Goal: Information Seeking & Learning: Find specific fact

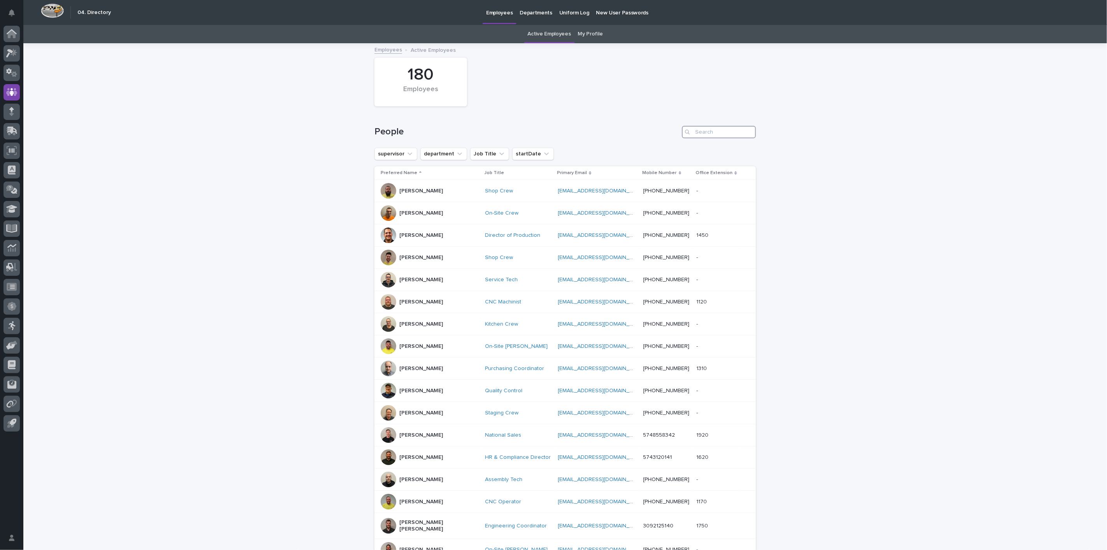
click at [709, 129] on input "Search" at bounding box center [719, 132] width 74 height 12
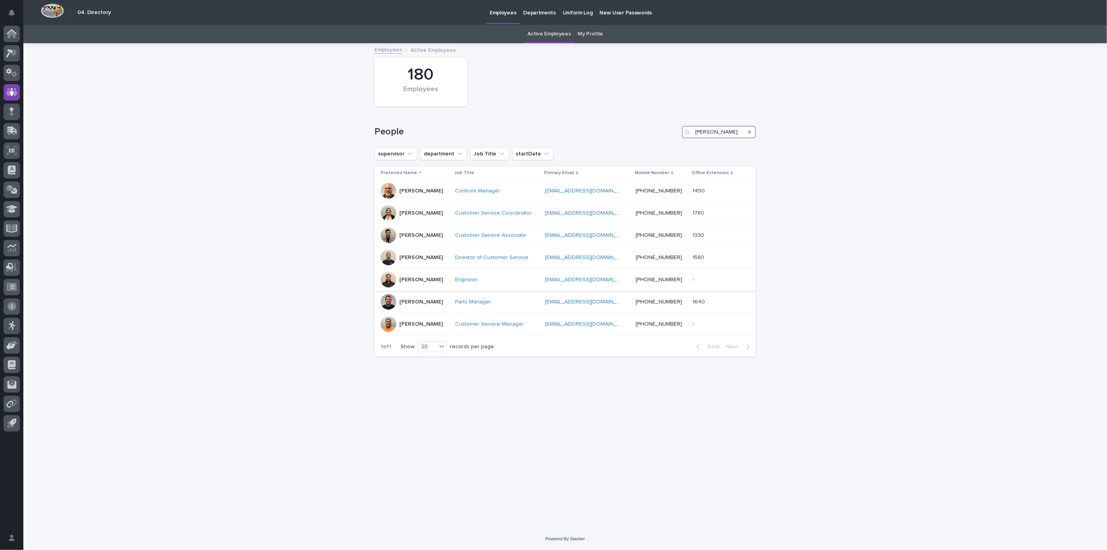
type input "[PERSON_NAME]"
click at [422, 277] on p "[PERSON_NAME]" at bounding box center [421, 279] width 44 height 7
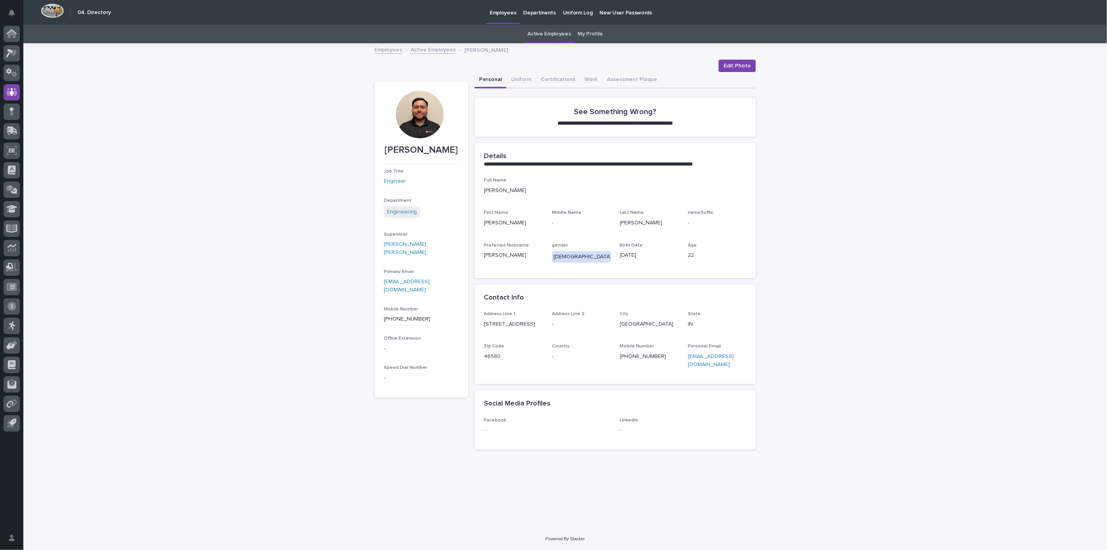
click at [388, 54] on div "Employees Active Employees [PERSON_NAME]" at bounding box center [565, 50] width 389 height 11
click at [388, 46] on link "Employees" at bounding box center [388, 49] width 28 height 9
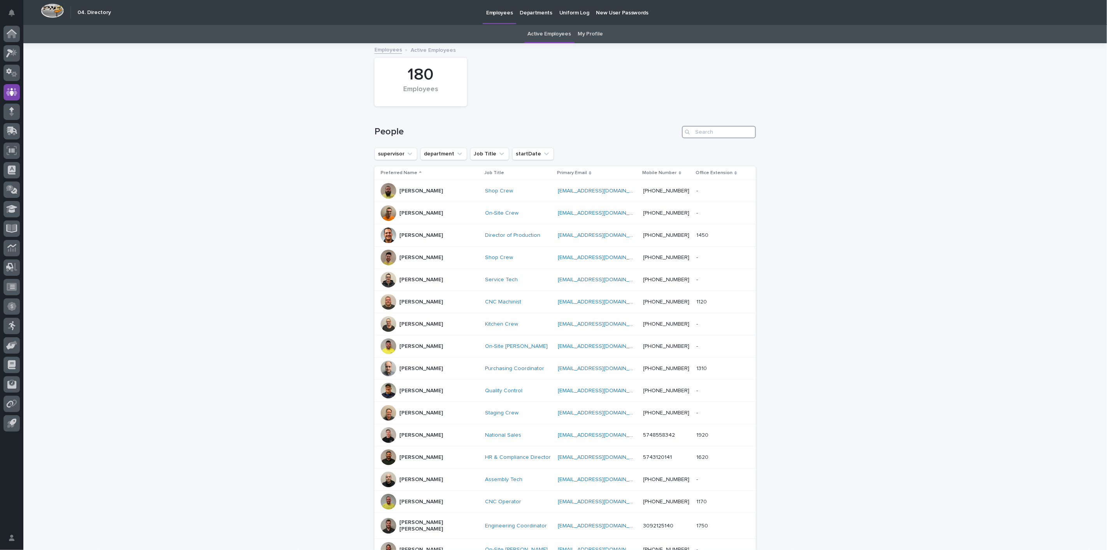
click at [698, 126] on input "Search" at bounding box center [719, 132] width 74 height 12
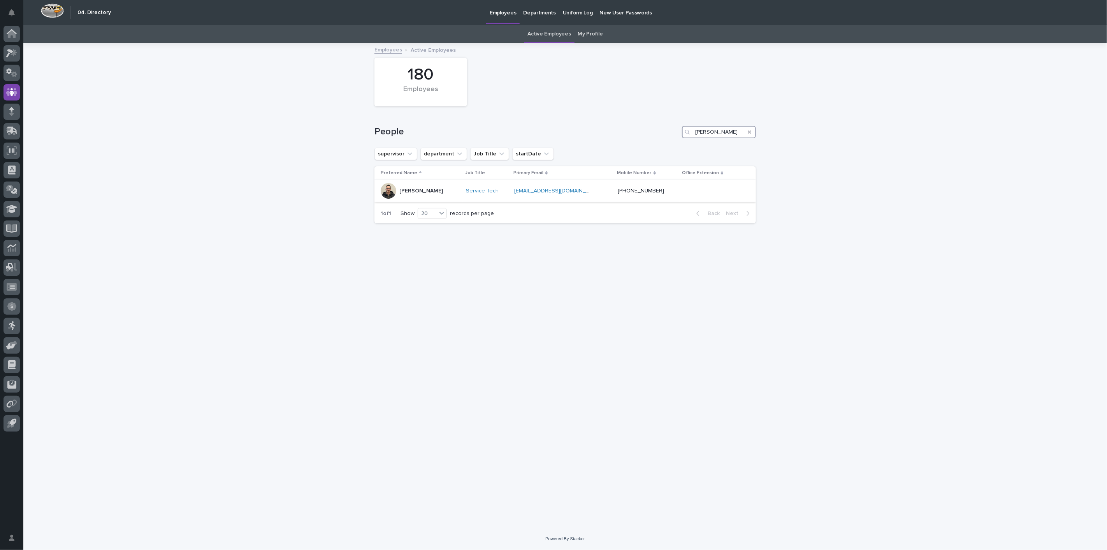
type input "[PERSON_NAME]"
click at [421, 192] on p "[PERSON_NAME]" at bounding box center [421, 191] width 44 height 7
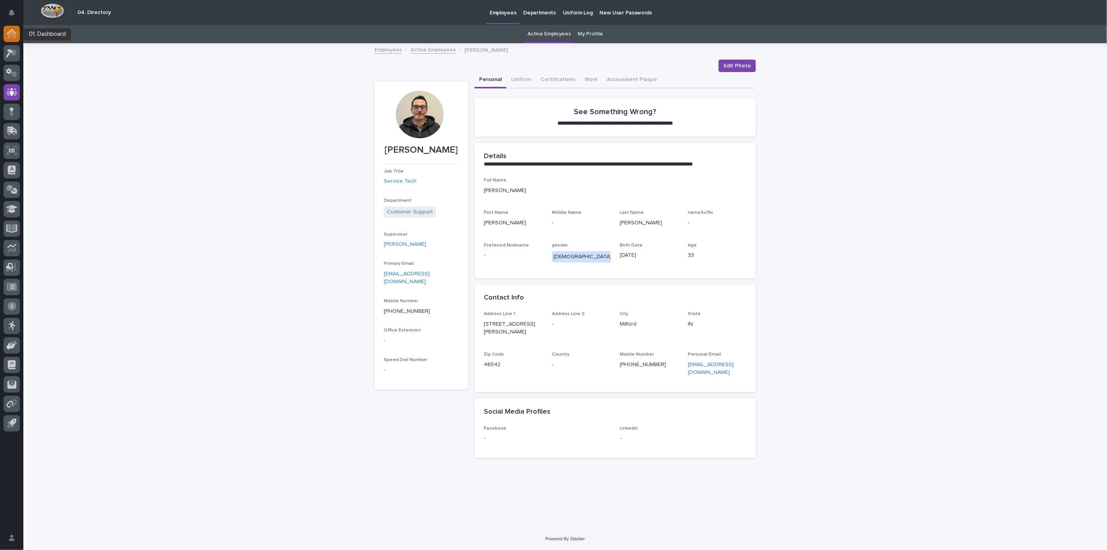
click at [10, 32] on icon at bounding box center [12, 34] width 8 height 8
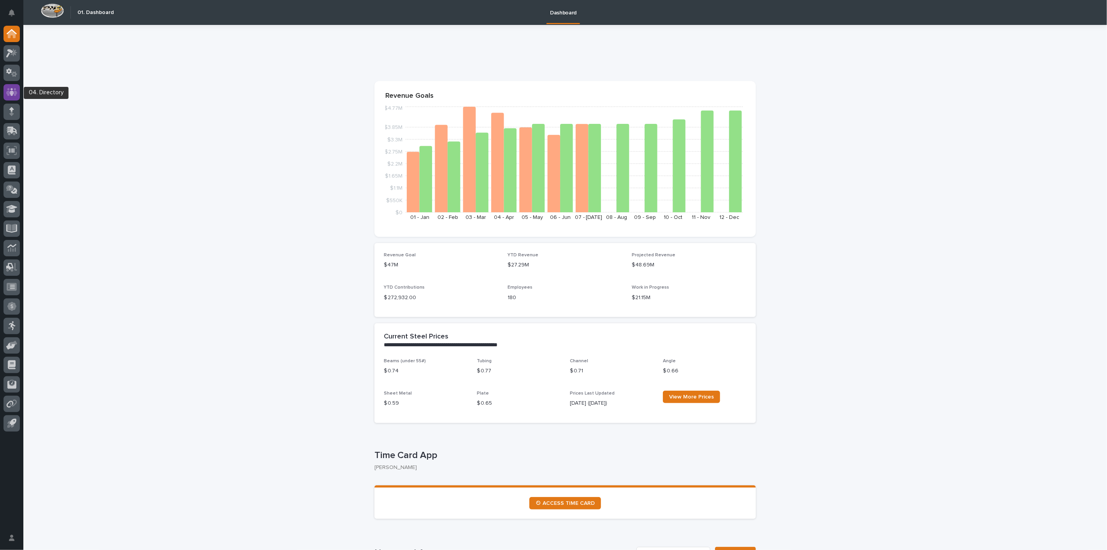
click at [6, 93] on icon at bounding box center [11, 92] width 11 height 9
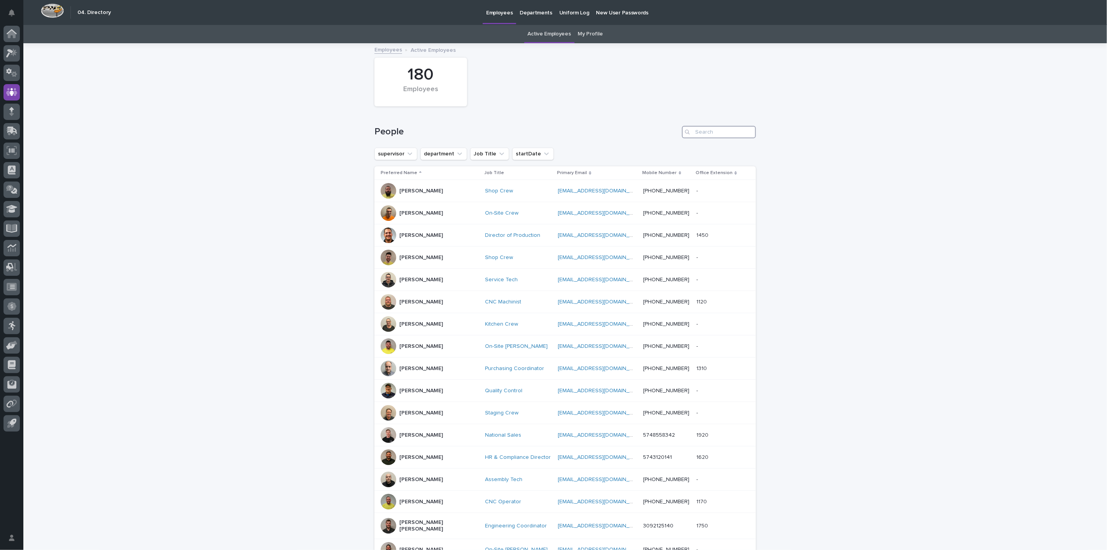
click at [694, 137] on input "Search" at bounding box center [719, 132] width 74 height 12
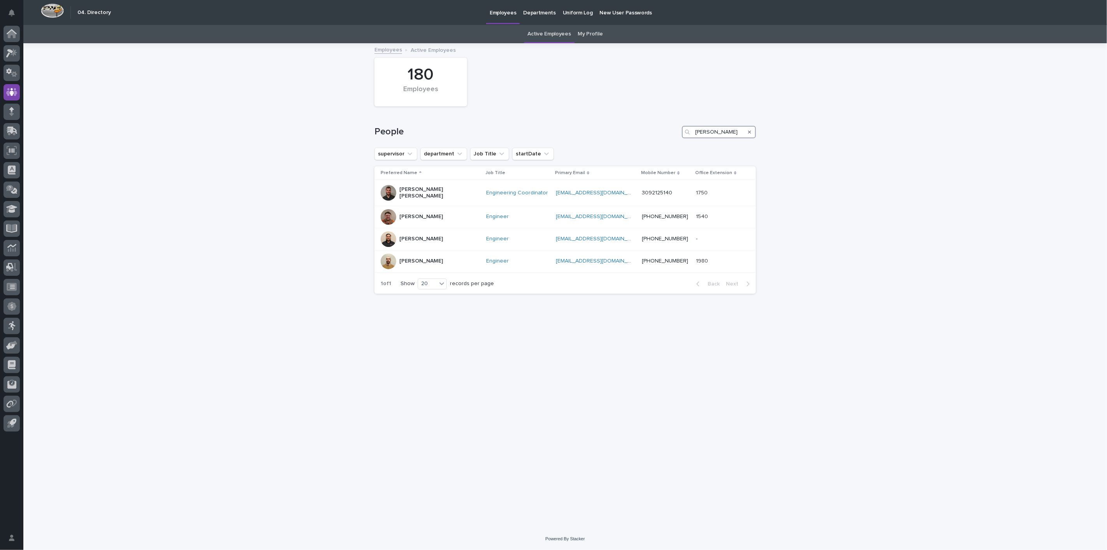
type input "[PERSON_NAME]"
click at [748, 132] on icon "Search" at bounding box center [749, 132] width 3 height 5
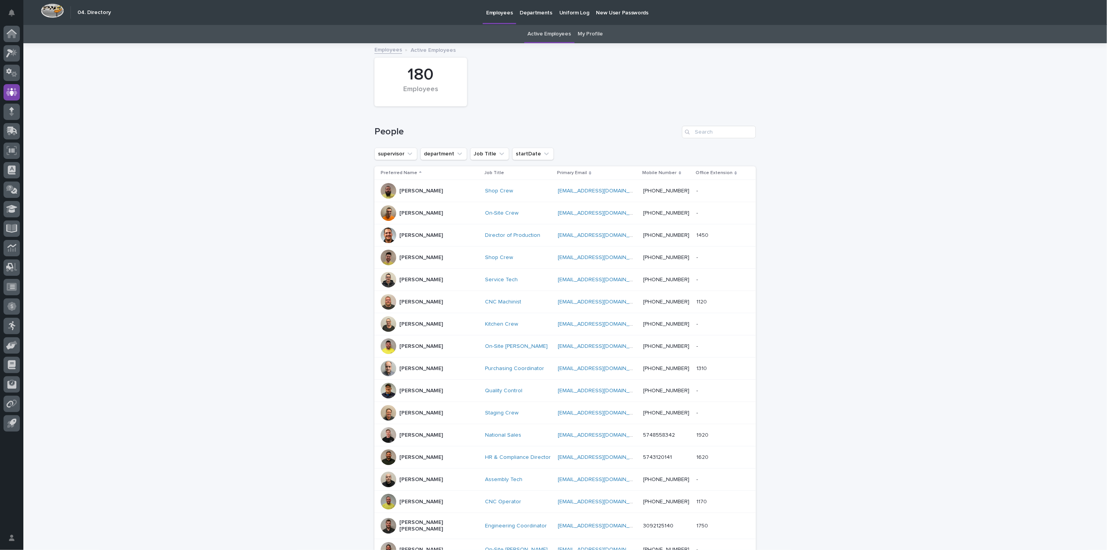
click at [849, 177] on div "Loading... Saving… Loading... Saving… 180 Employees People supervisor departmen…" at bounding box center [564, 369] width 1083 height 650
click at [713, 132] on input "Search" at bounding box center [719, 132] width 74 height 12
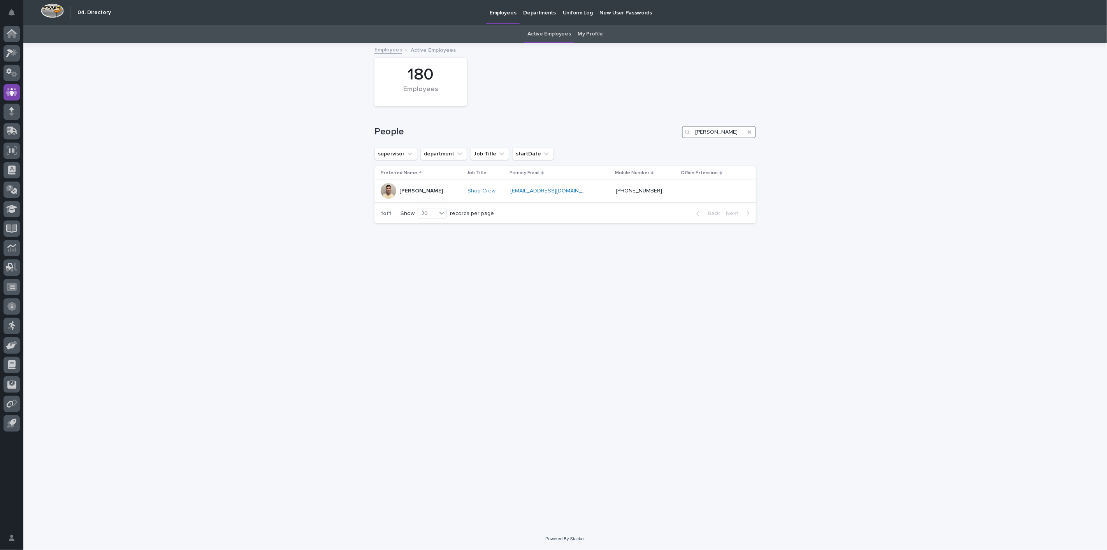
type input "[PERSON_NAME]"
click at [406, 190] on p "[PERSON_NAME]" at bounding box center [421, 191] width 44 height 7
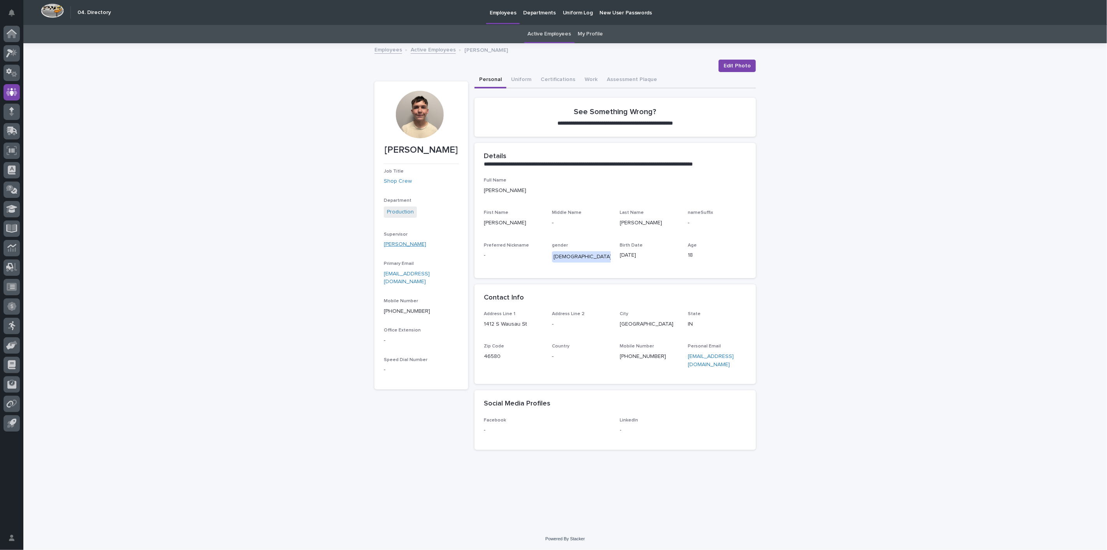
click at [396, 248] on link "[PERSON_NAME]" at bounding box center [405, 244] width 42 height 8
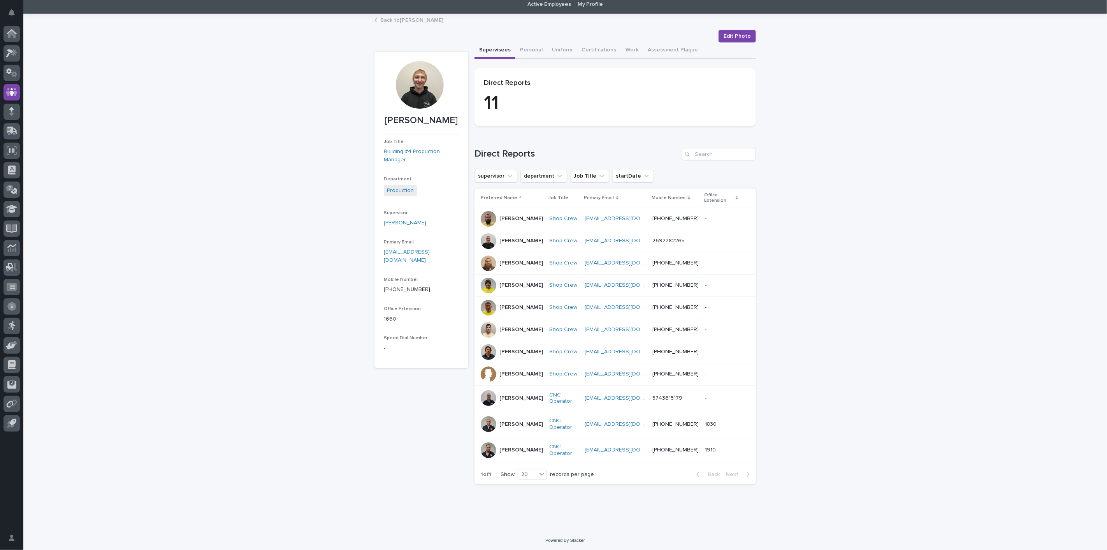
scroll to position [43, 0]
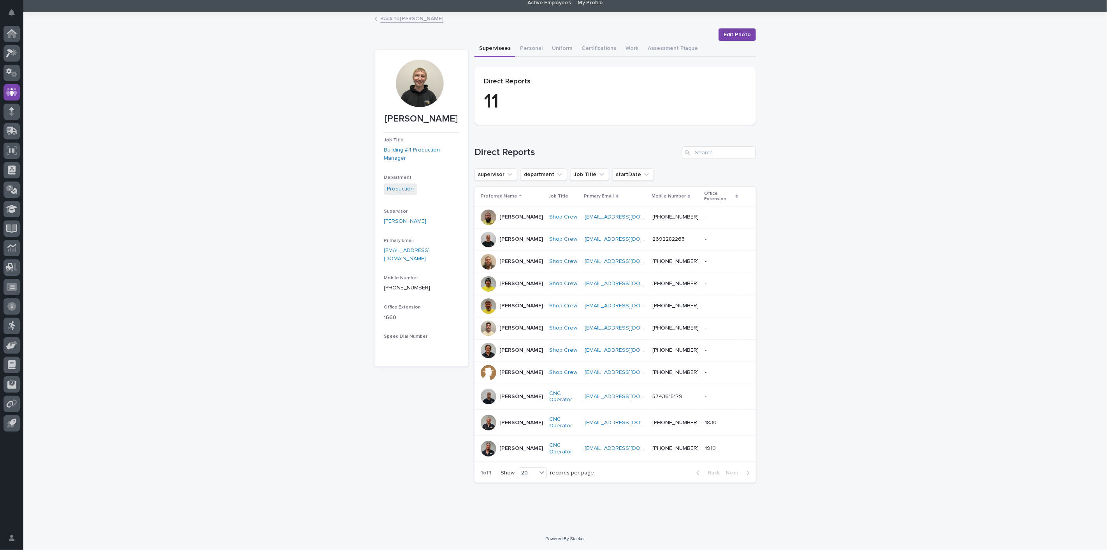
click at [505, 325] on p "[PERSON_NAME]" at bounding box center [521, 328] width 44 height 7
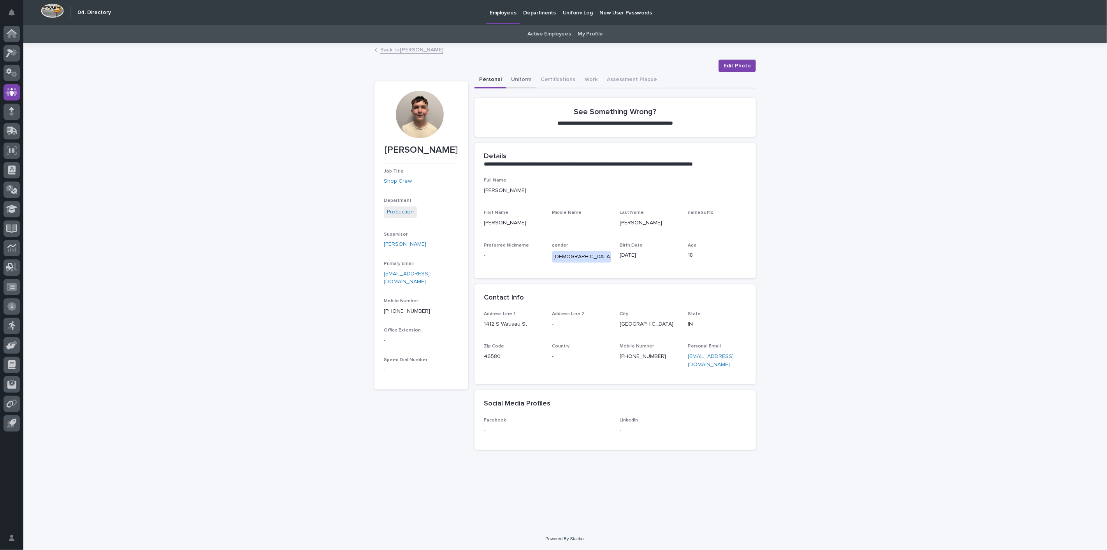
click at [520, 79] on button "Uniform" at bounding box center [521, 80] width 30 height 16
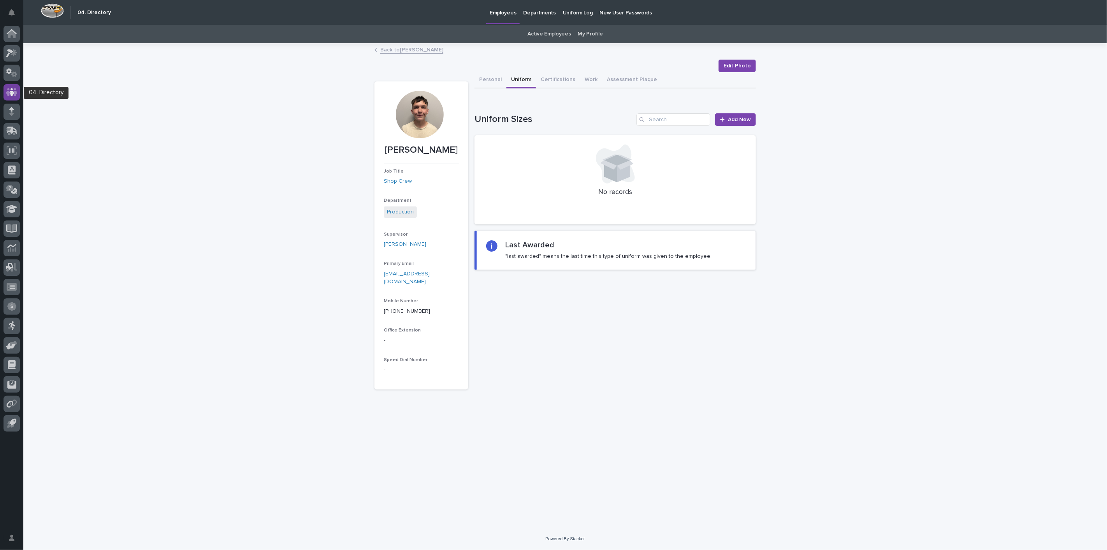
click at [16, 93] on icon at bounding box center [11, 92] width 11 height 8
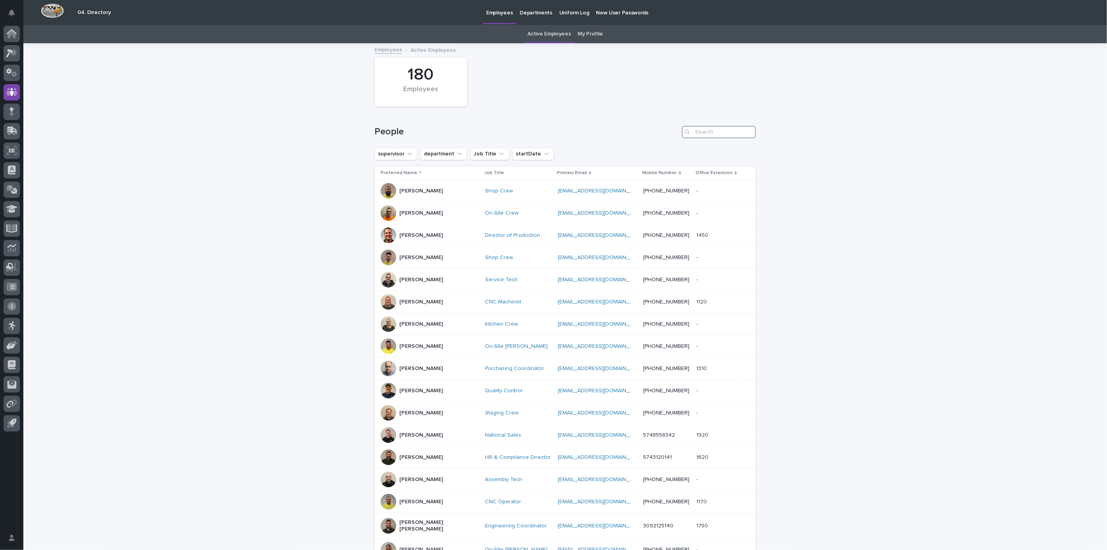
click at [704, 129] on input "Search" at bounding box center [719, 132] width 74 height 12
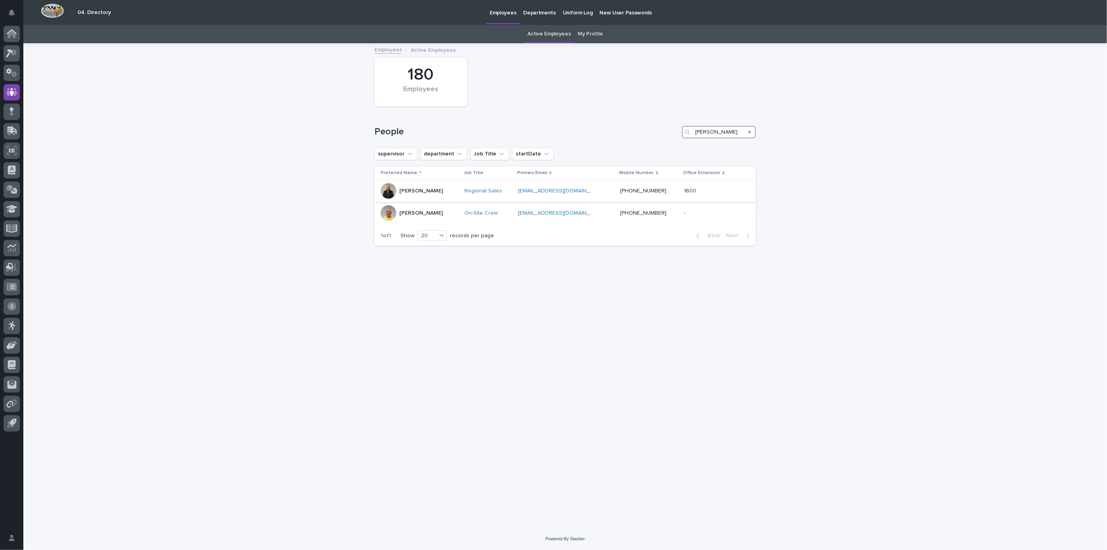
type input "[PERSON_NAME]"
click at [416, 193] on p "[PERSON_NAME]" at bounding box center [421, 191] width 44 height 7
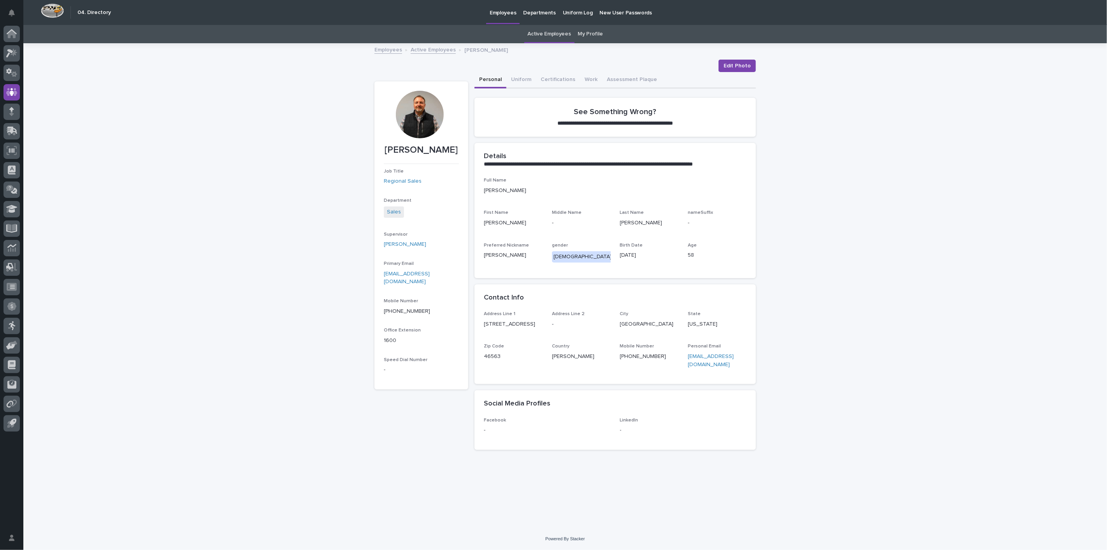
click at [675, 328] on div "City [GEOGRAPHIC_DATA]" at bounding box center [649, 322] width 59 height 23
